Goal: Task Accomplishment & Management: Manage account settings

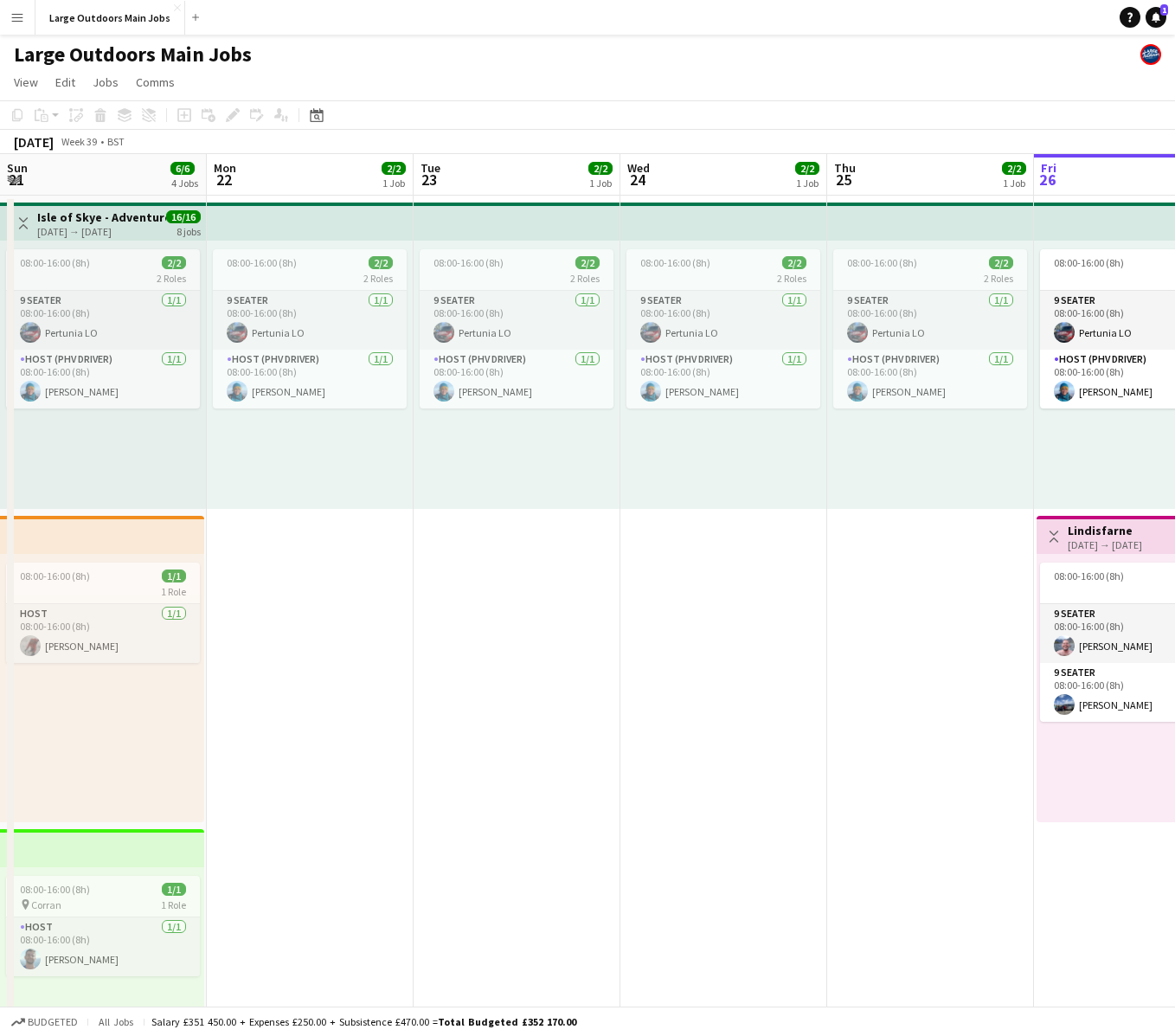
scroll to position [0, 699]
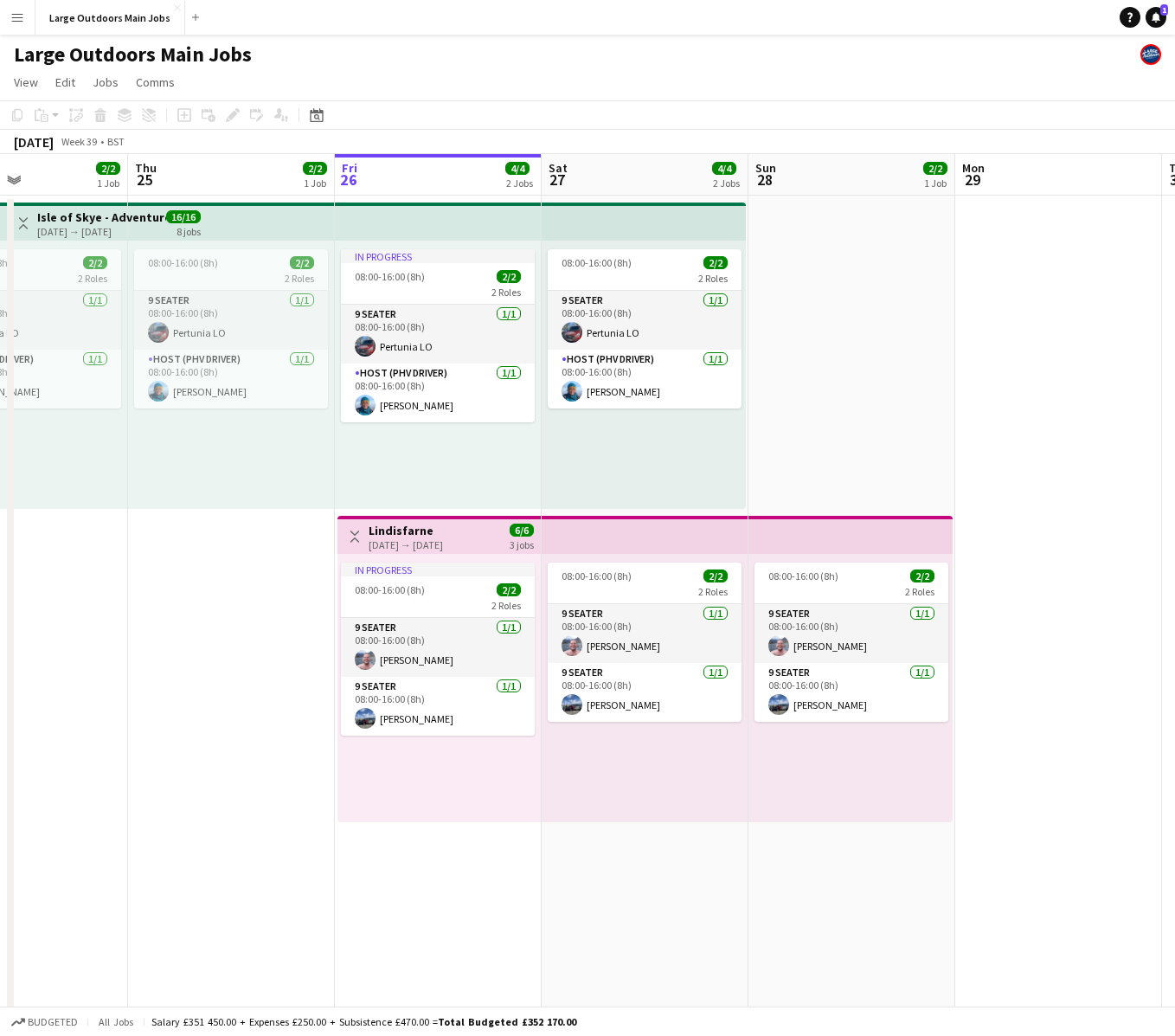
click at [410, 556] on div "In progress 08:00-16:00 (8h) 2/2 2 Roles 9 Seater [DATE] 08:00-16:00 (8h) [PERS…" at bounding box center [439, 687] width 204 height 268
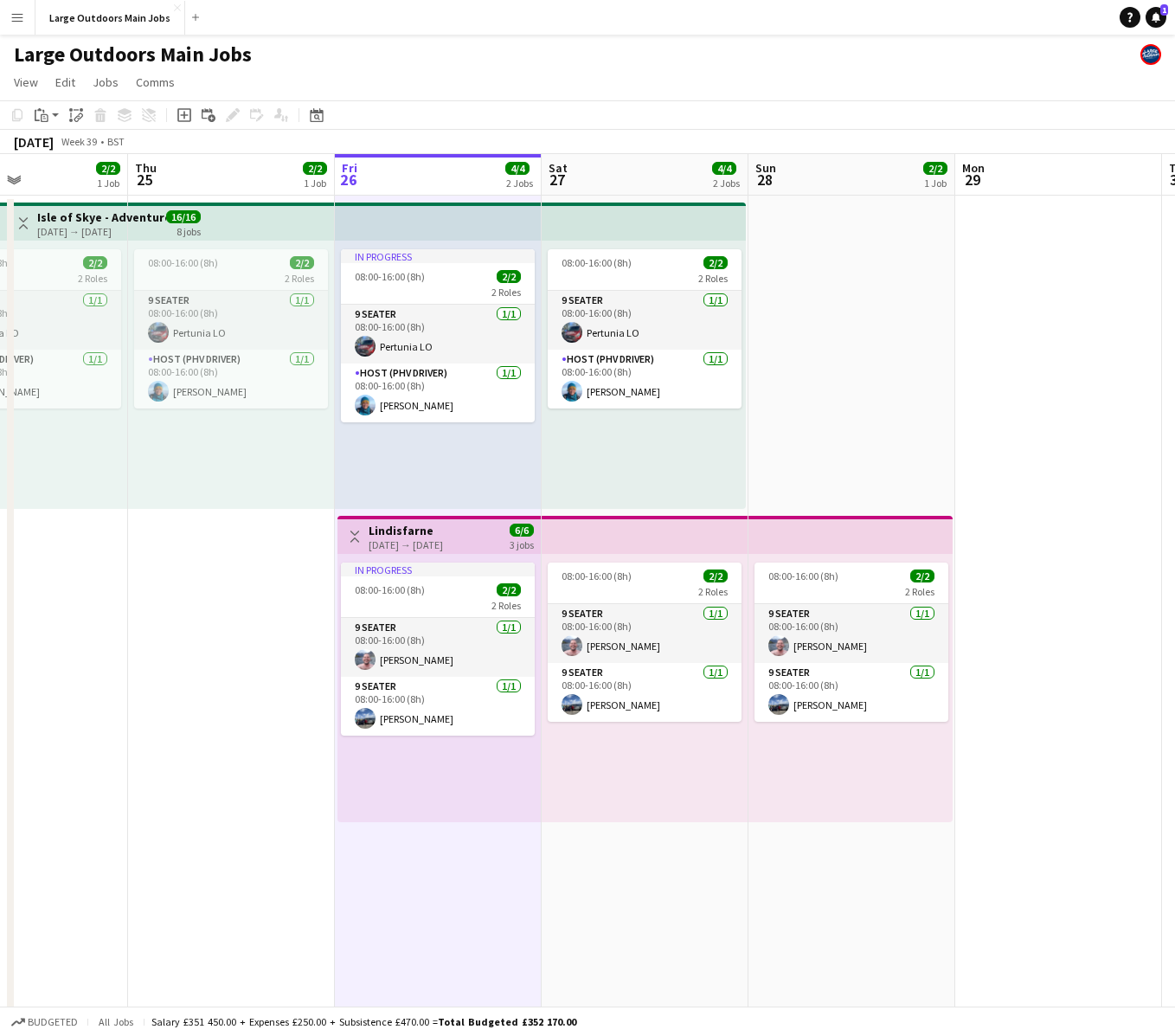
click at [411, 545] on div "[DATE] → [DATE]" at bounding box center [406, 545] width 75 height 13
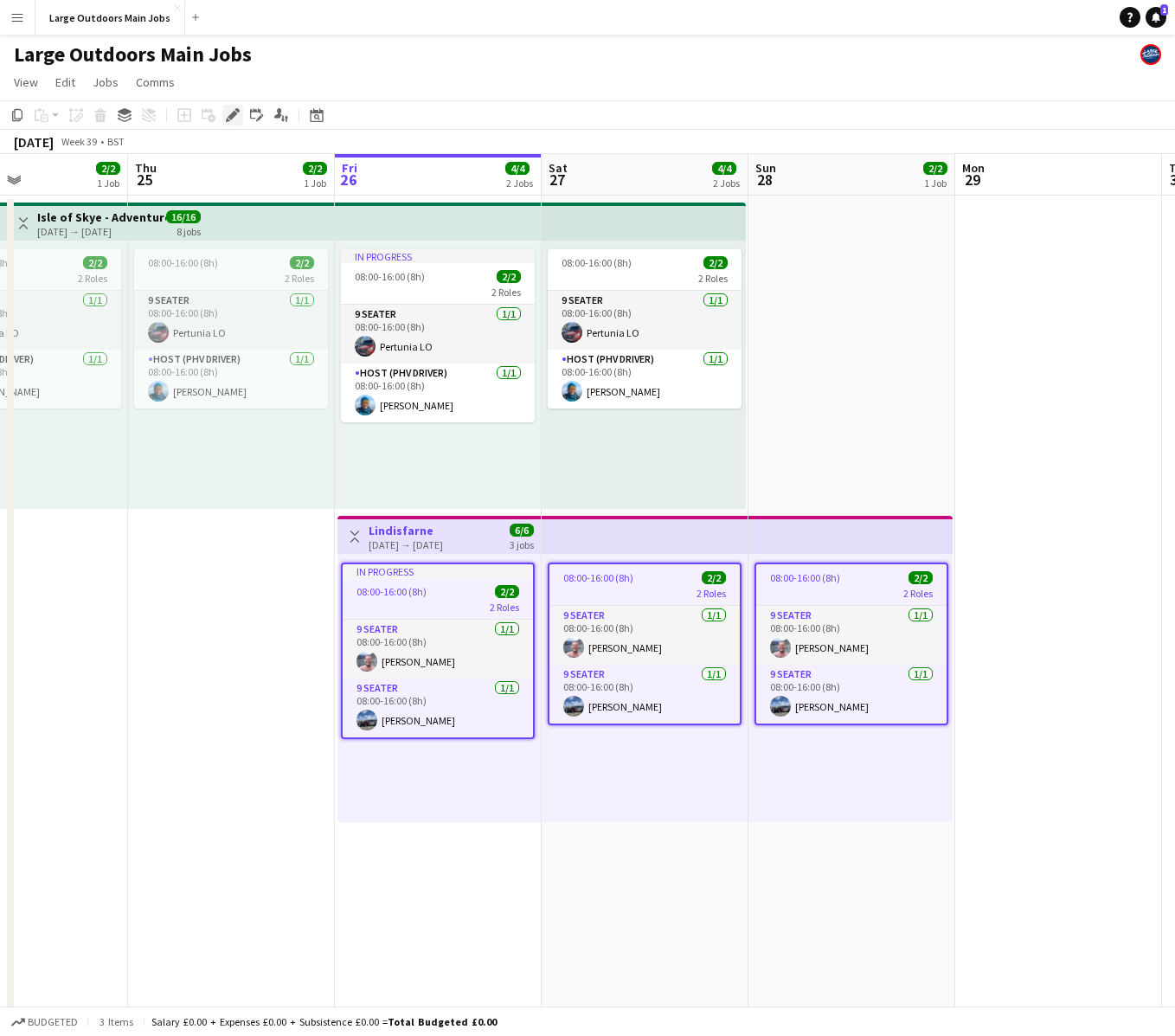
click at [230, 110] on icon "Edit" at bounding box center [232, 115] width 14 height 14
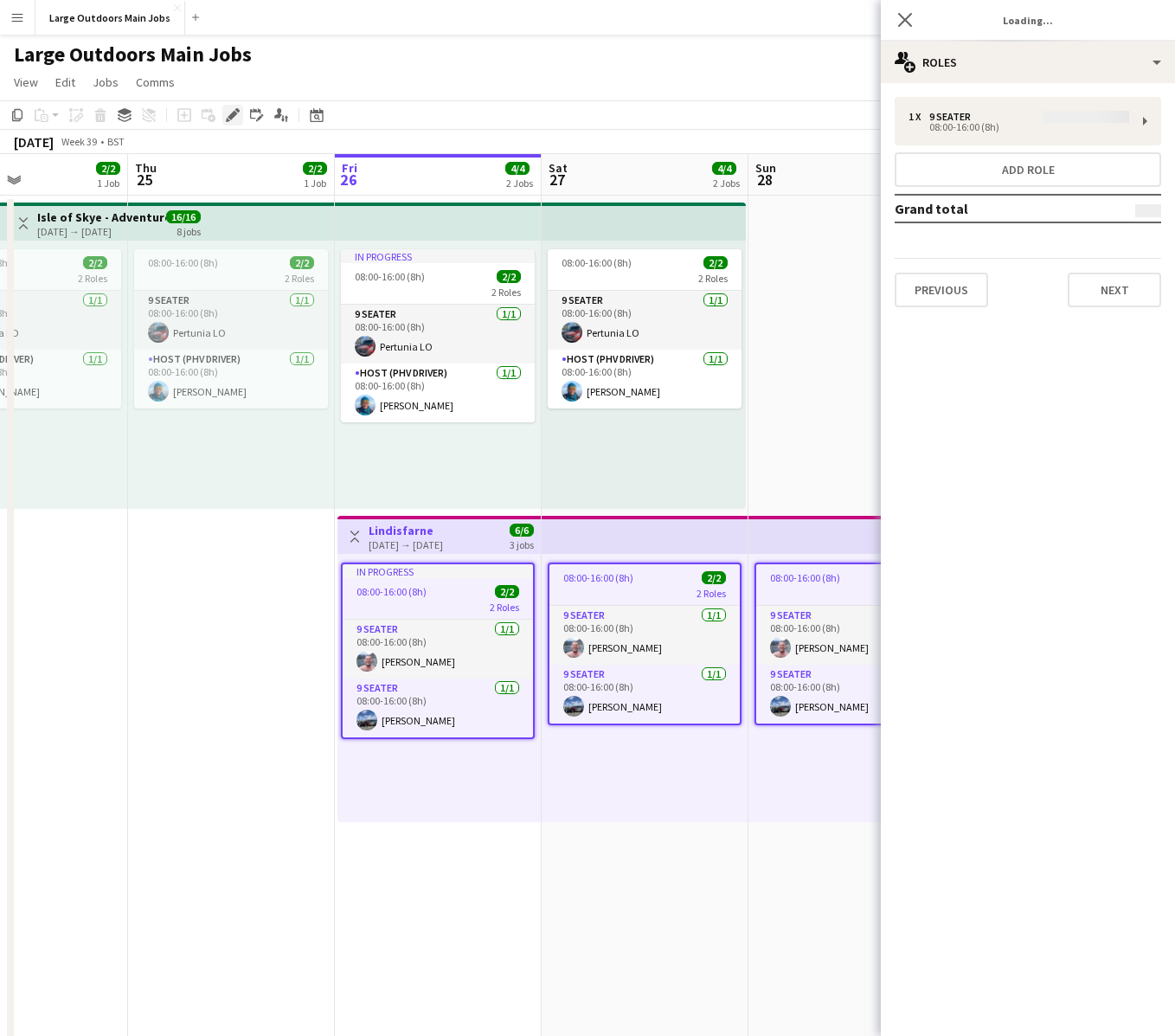
type input "**********"
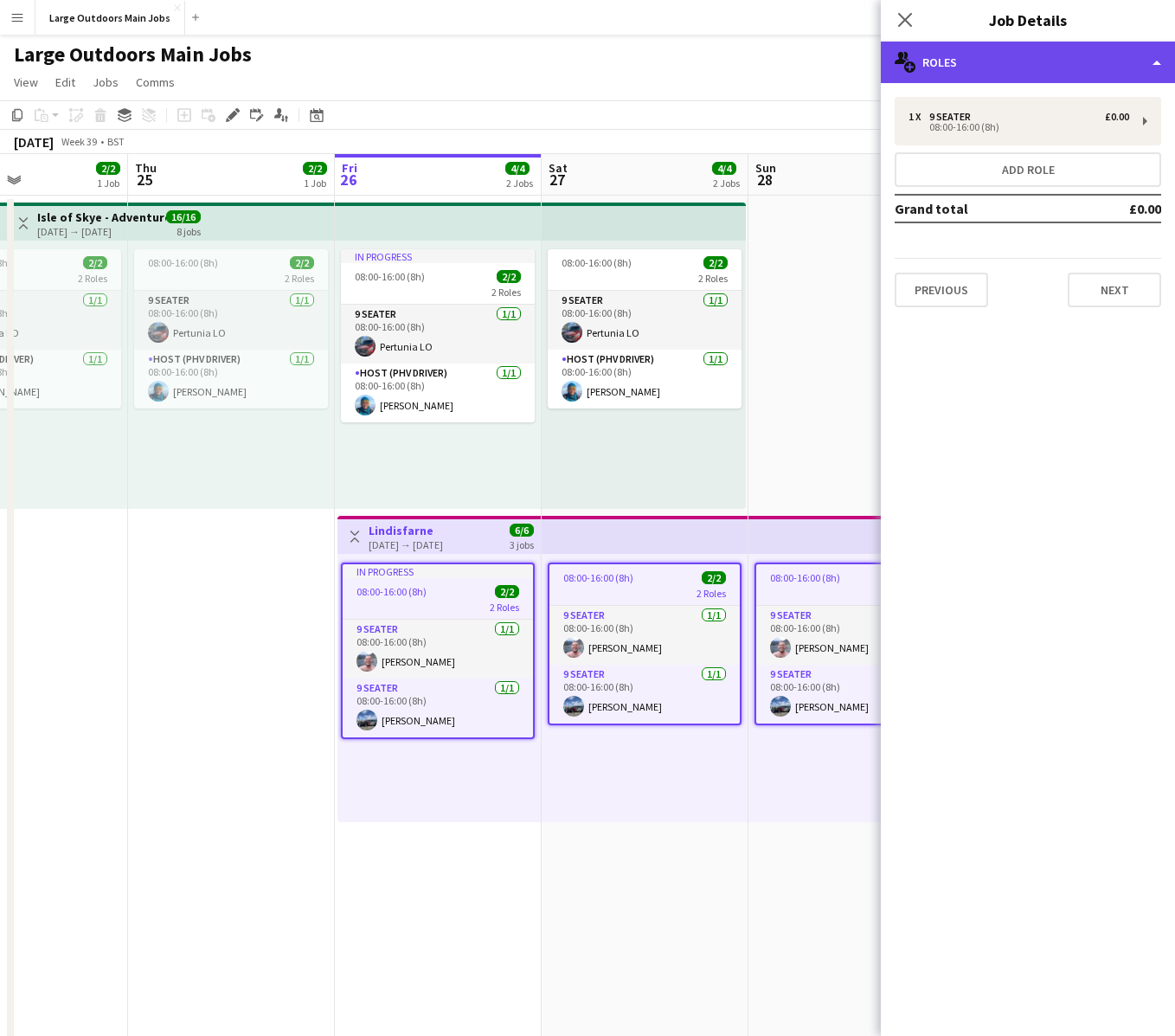
click at [1069, 58] on div "multiple-users-add Roles" at bounding box center [1027, 63] width 294 height 42
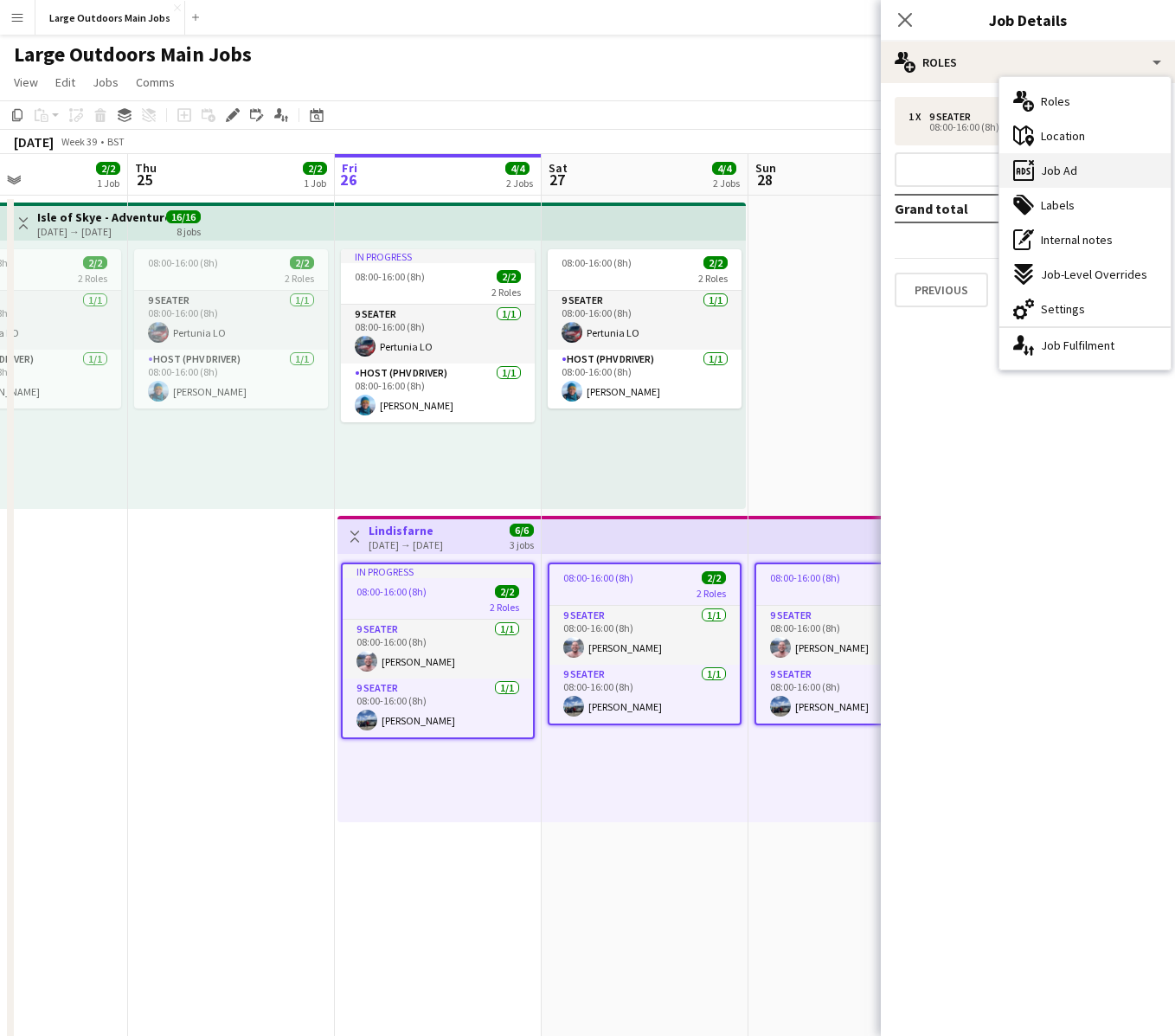
click at [1068, 174] on span "Job Ad" at bounding box center [1058, 171] width 36 height 15
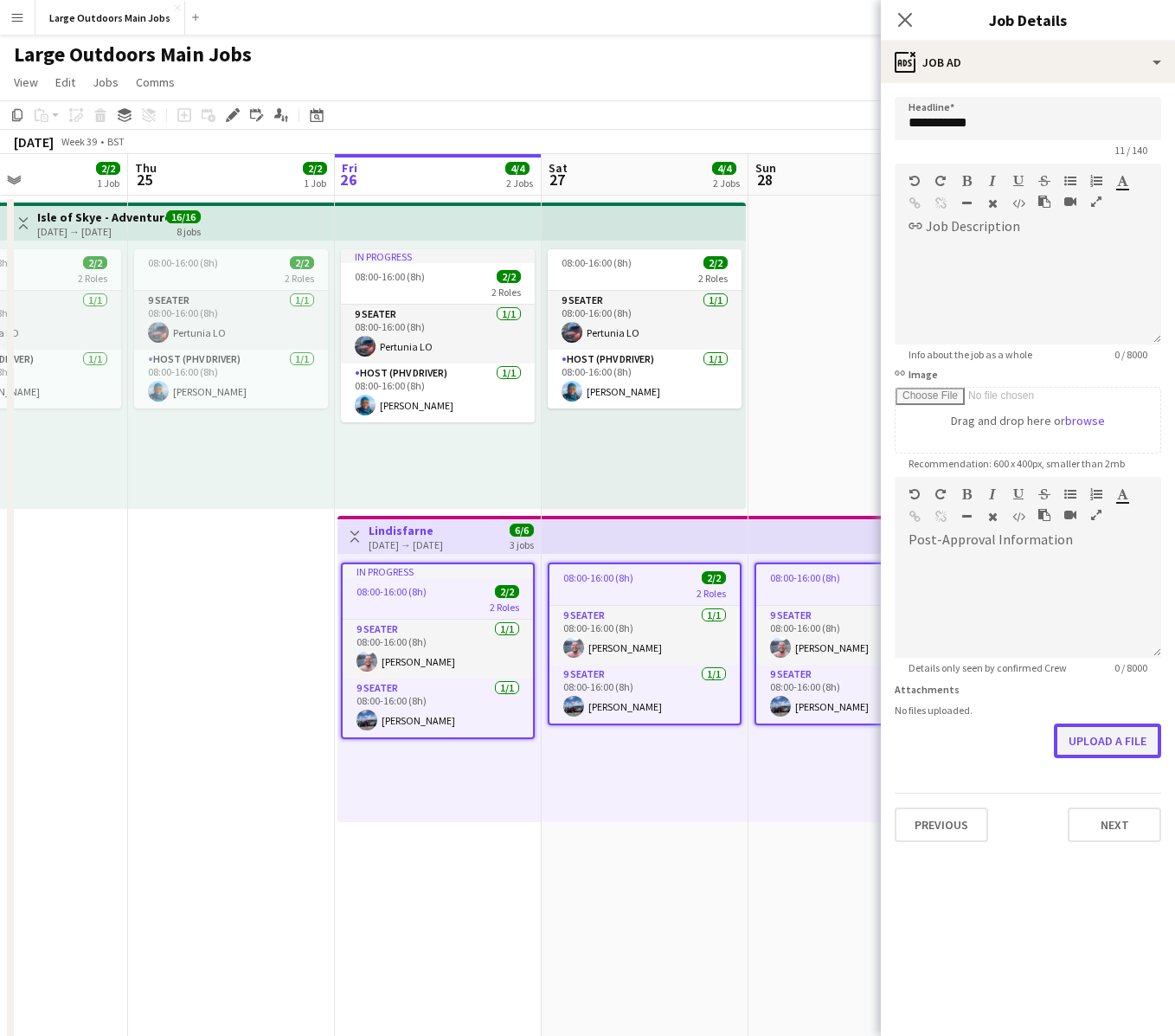
click at [1097, 742] on button "Upload a file" at bounding box center [1107, 740] width 107 height 35
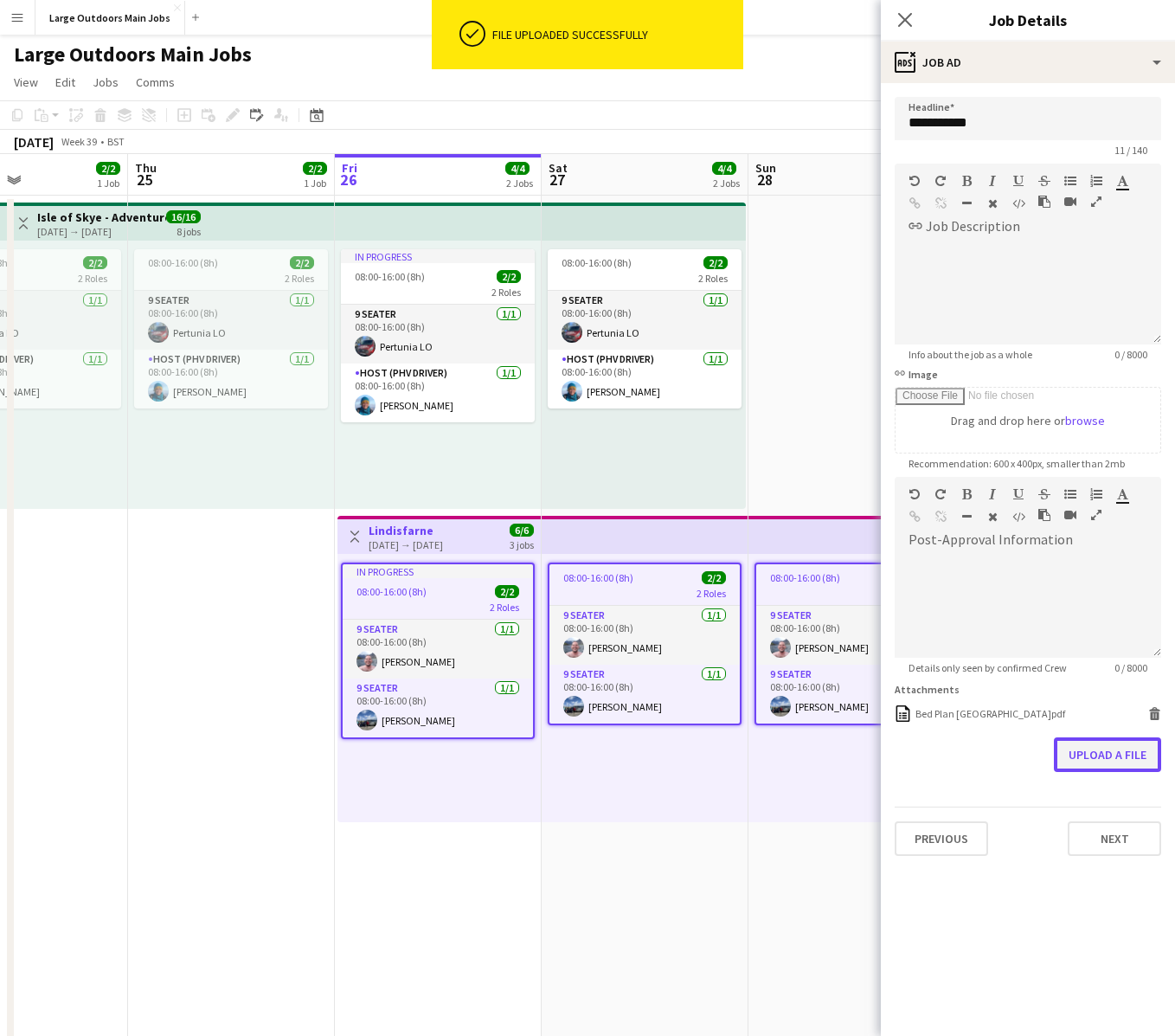
click at [1123, 763] on button "Upload a file" at bounding box center [1107, 754] width 107 height 35
click at [900, 18] on icon "Close pop-in" at bounding box center [904, 19] width 16 height 16
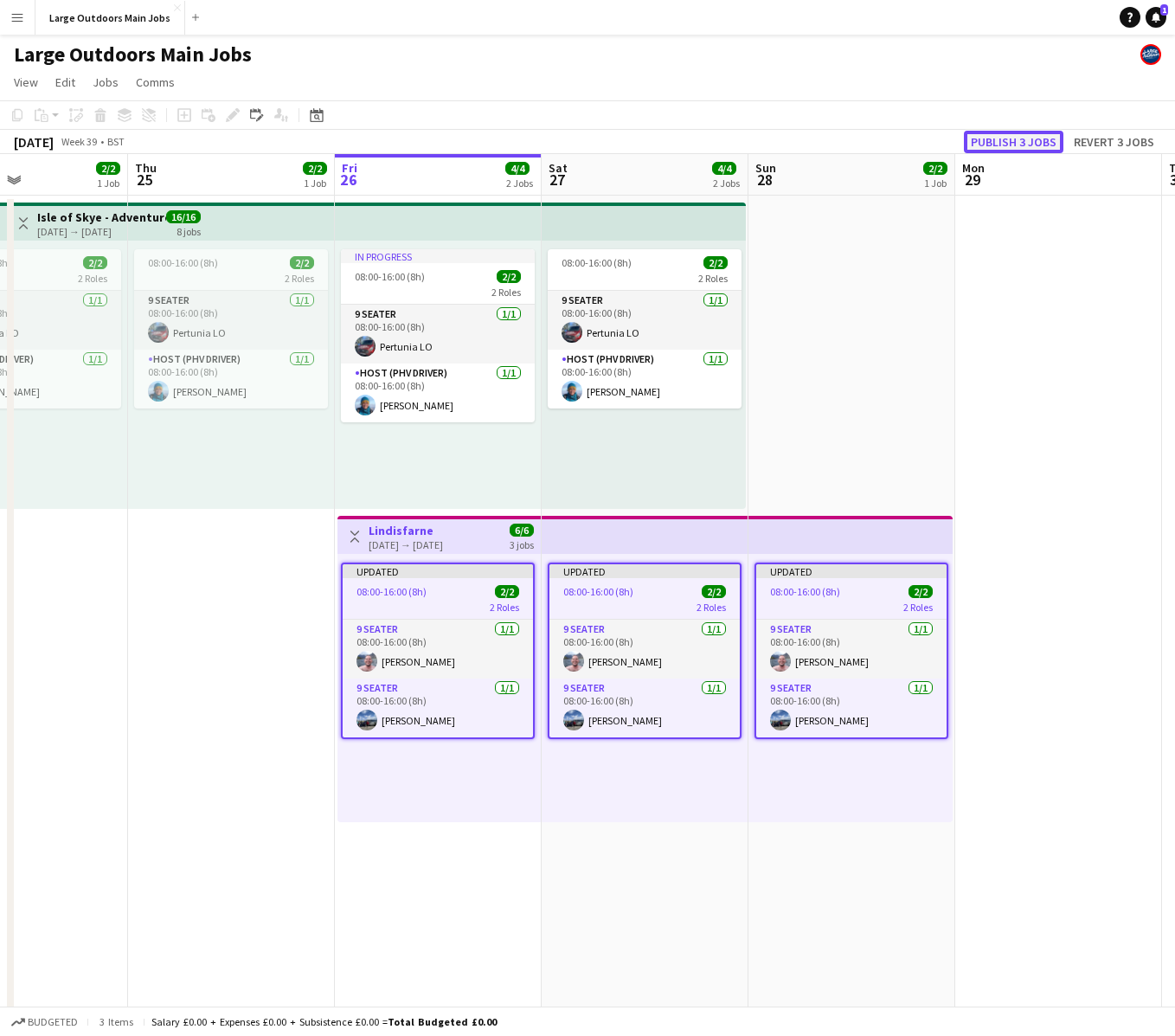
click at [994, 136] on button "Publish 3 jobs" at bounding box center [1013, 142] width 99 height 23
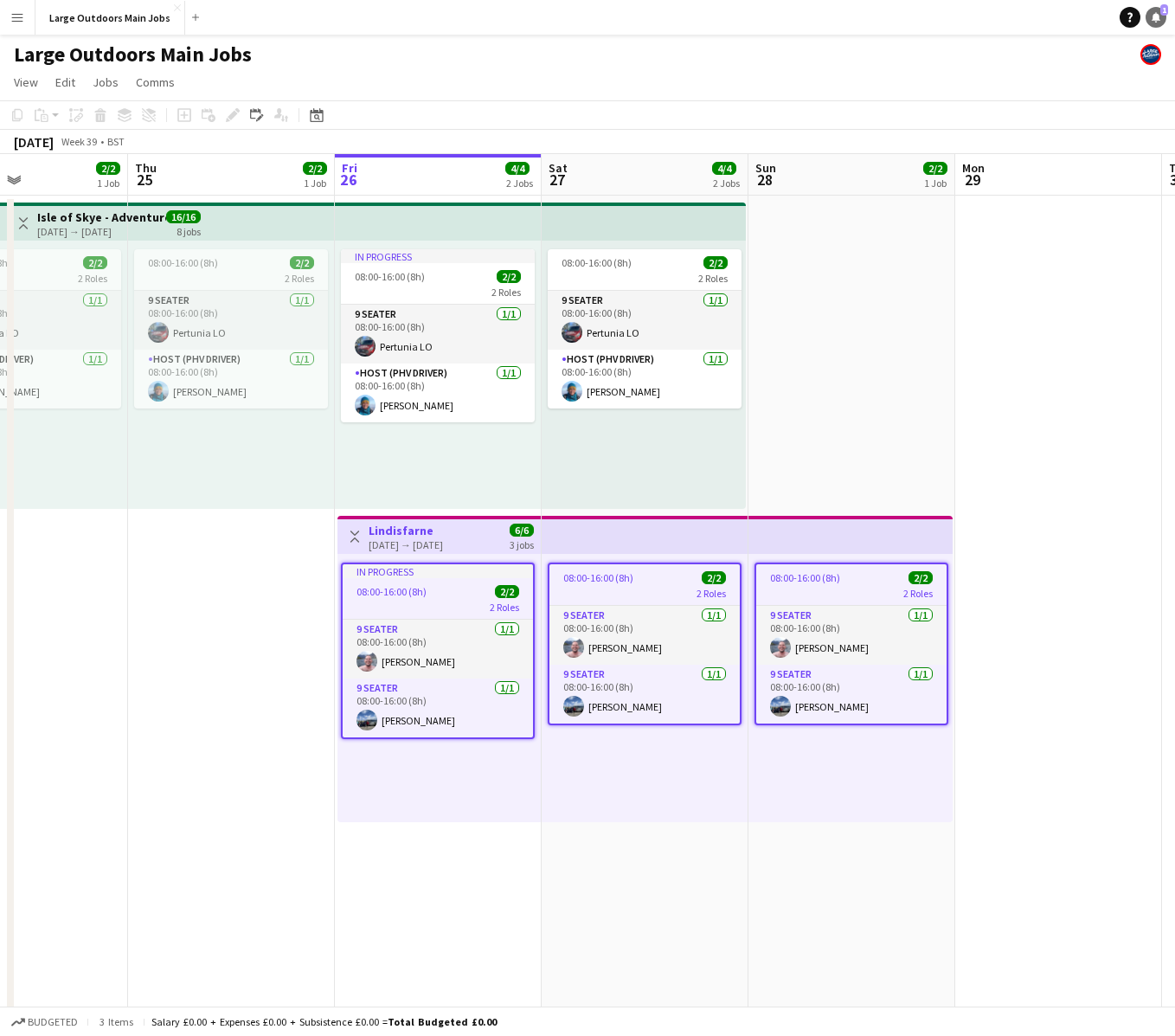
click at [1158, 21] on icon "Notifications" at bounding box center [1155, 17] width 10 height 10
